Goal: Task Accomplishment & Management: Manage account settings

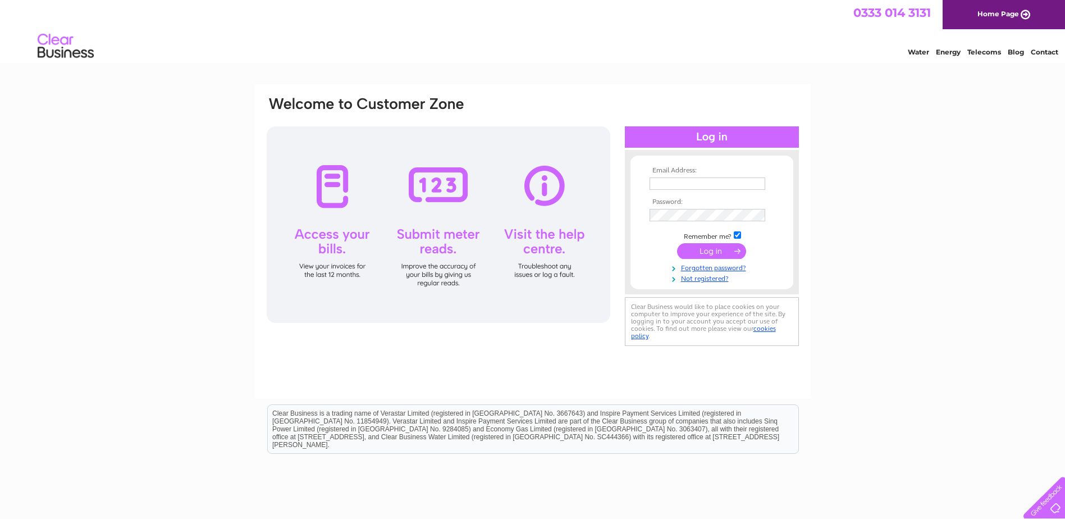
click at [709, 184] on input "text" at bounding box center [707, 183] width 116 height 12
type input "[EMAIL_ADDRESS][DOMAIN_NAME]"
click at [677, 244] on input "submit" at bounding box center [711, 252] width 69 height 16
click at [710, 205] on th "Password:" at bounding box center [712, 202] width 130 height 8
click at [712, 223] on td at bounding box center [712, 215] width 130 height 18
